Goal: Find specific page/section: Find specific page/section

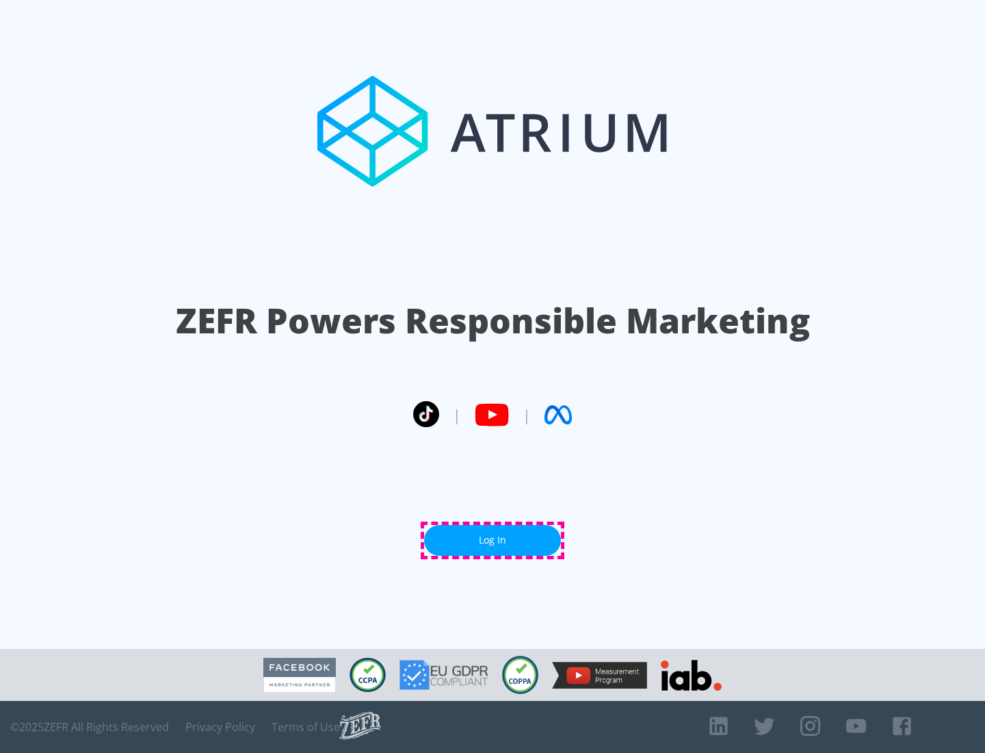
click at [493, 540] on link "Log In" at bounding box center [492, 540] width 137 height 31
